Goal: Navigation & Orientation: Find specific page/section

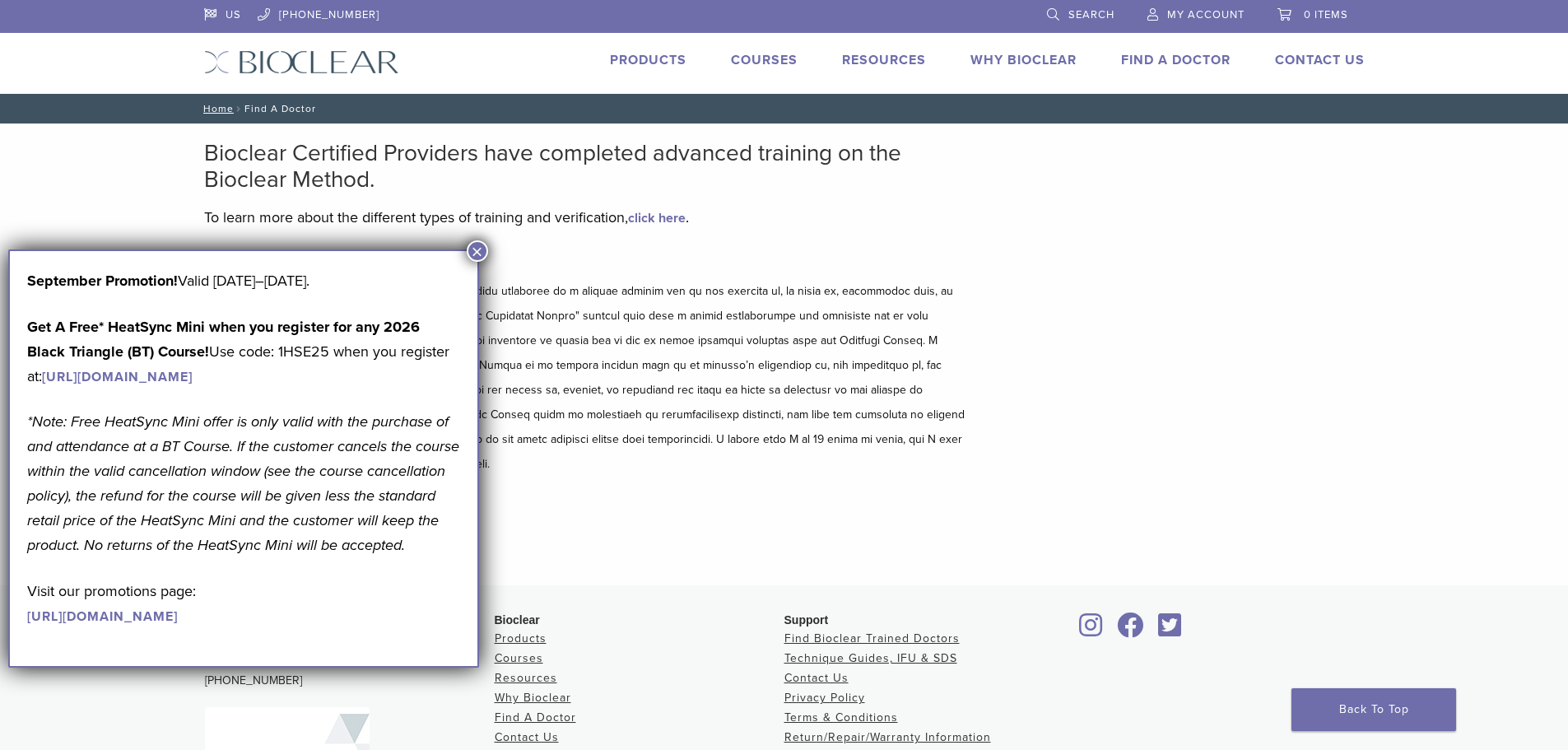
click at [476, 255] on button "×" at bounding box center [477, 251] width 21 height 21
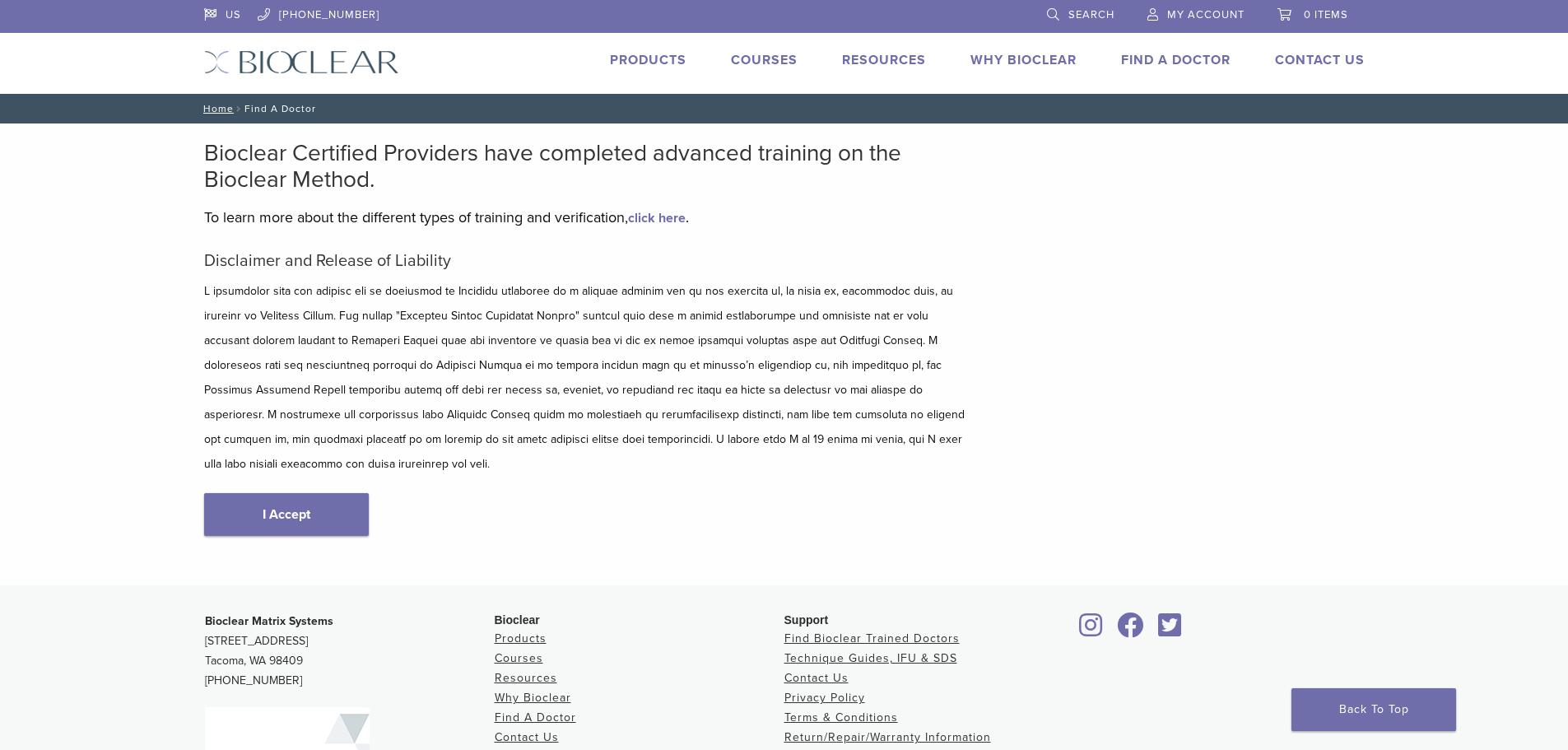
click at [1217, 62] on link "Find A Doctor" at bounding box center [1175, 60] width 109 height 16
click at [1162, 54] on link "Find A Doctor" at bounding box center [1175, 60] width 109 height 16
click at [232, 493] on link "I Accept" at bounding box center [286, 515] width 165 height 43
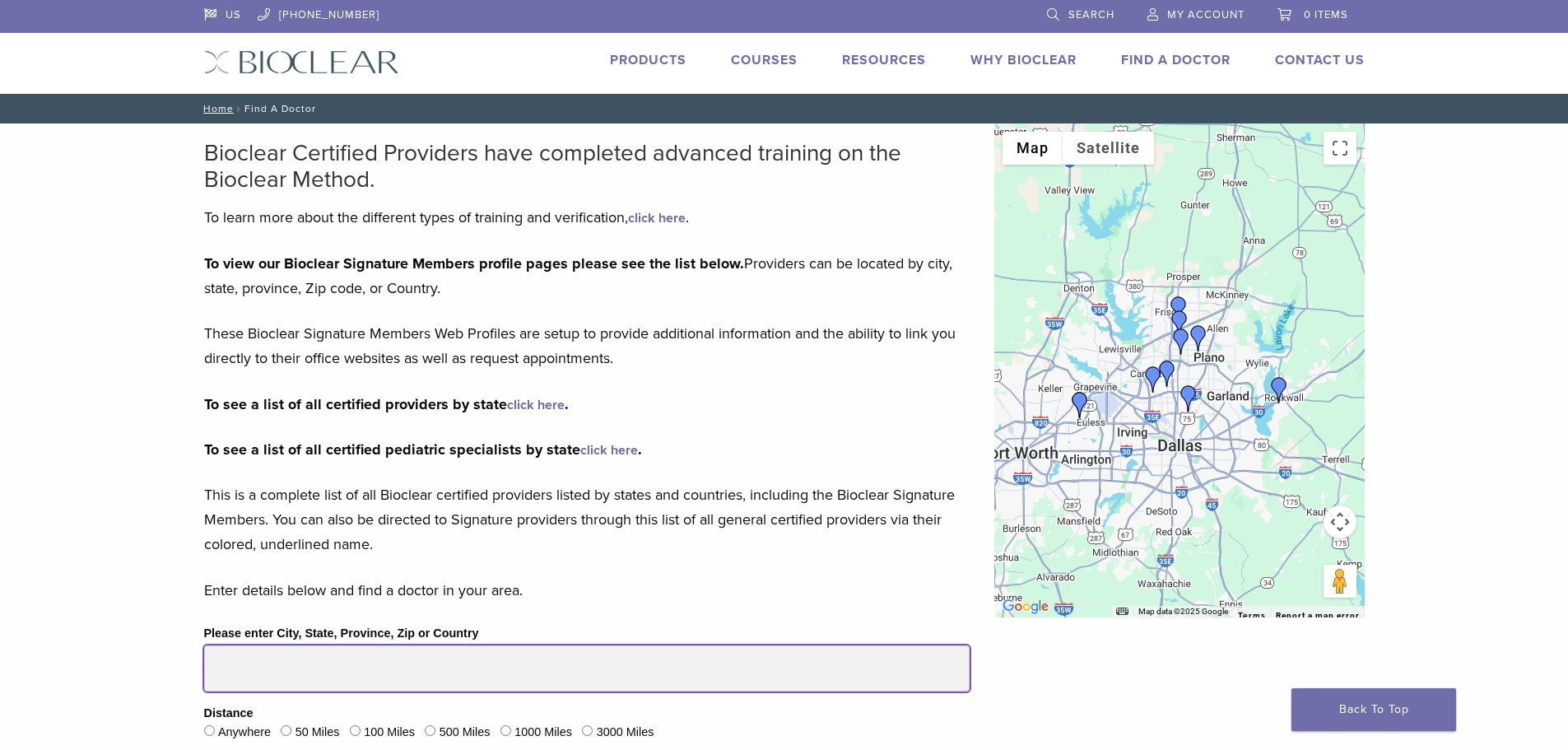
click at [262, 682] on input "Please enter City, State, Province, Zip or Country" at bounding box center [587, 668] width 765 height 46
type input "*****"
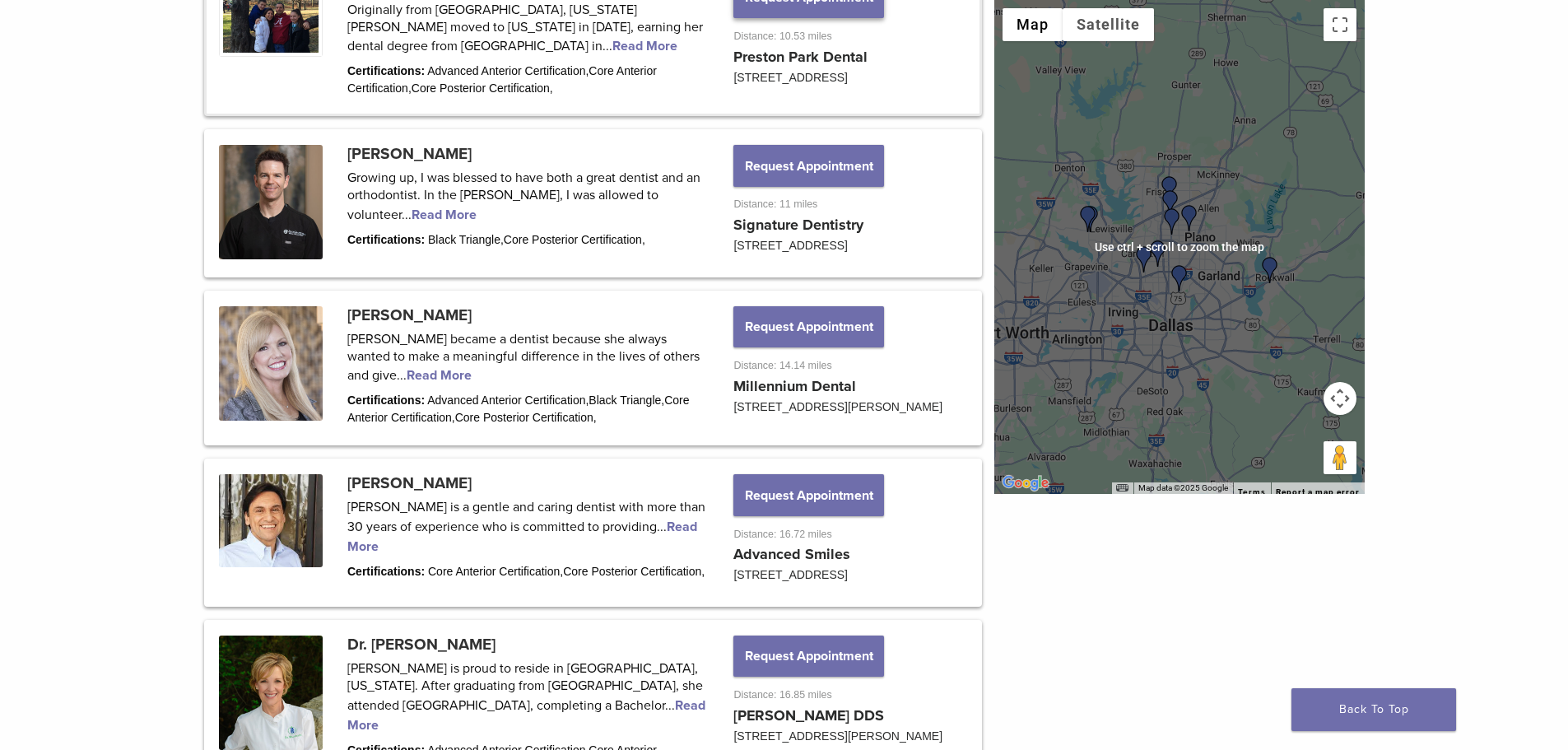
scroll to position [1482, 0]
